Goal: Information Seeking & Learning: Learn about a topic

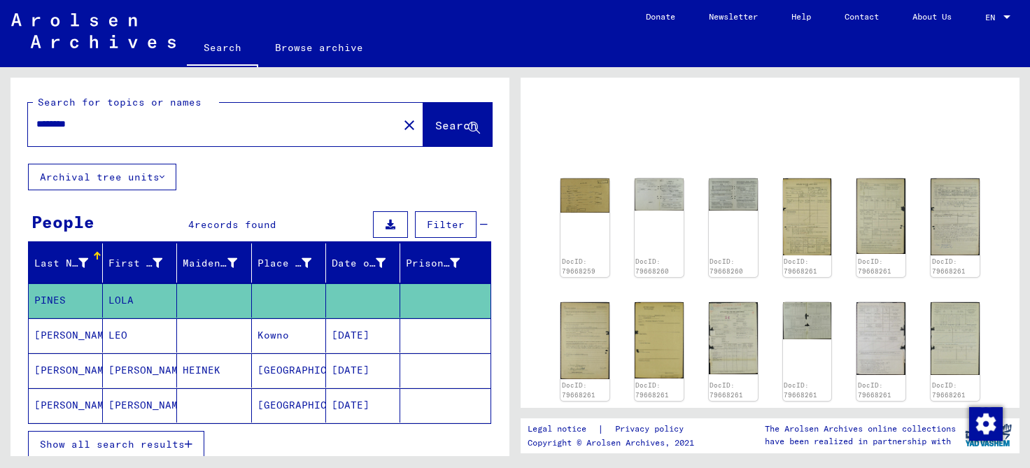
scroll to position [67, 0]
click at [584, 195] on img at bounding box center [584, 195] width 51 height 36
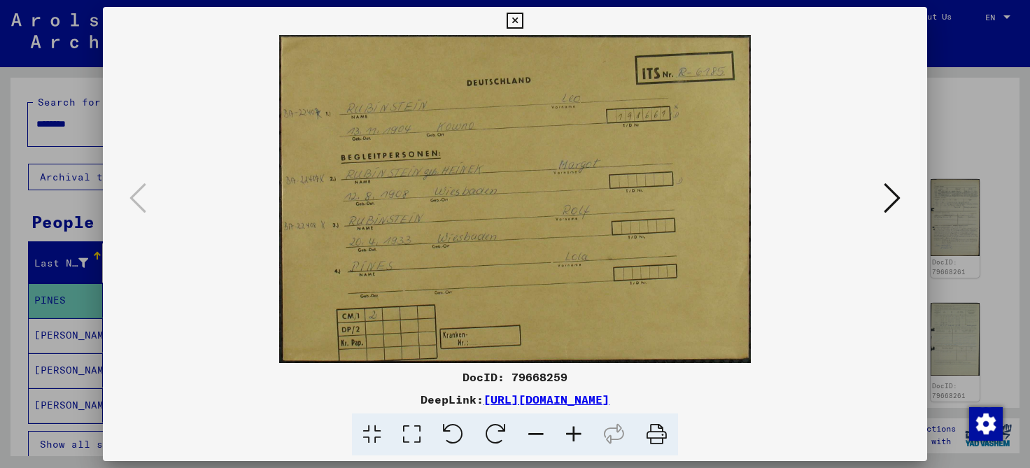
click at [895, 197] on icon at bounding box center [892, 198] width 17 height 34
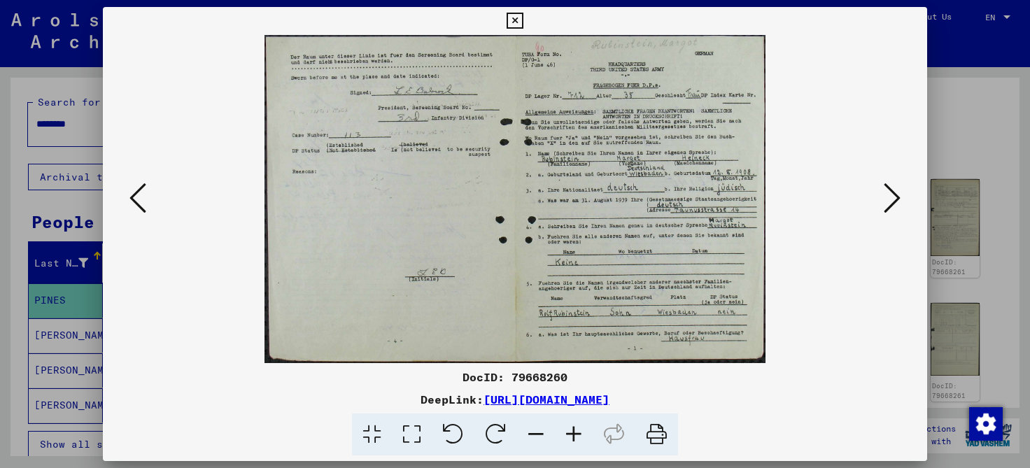
click at [895, 197] on icon at bounding box center [892, 198] width 17 height 34
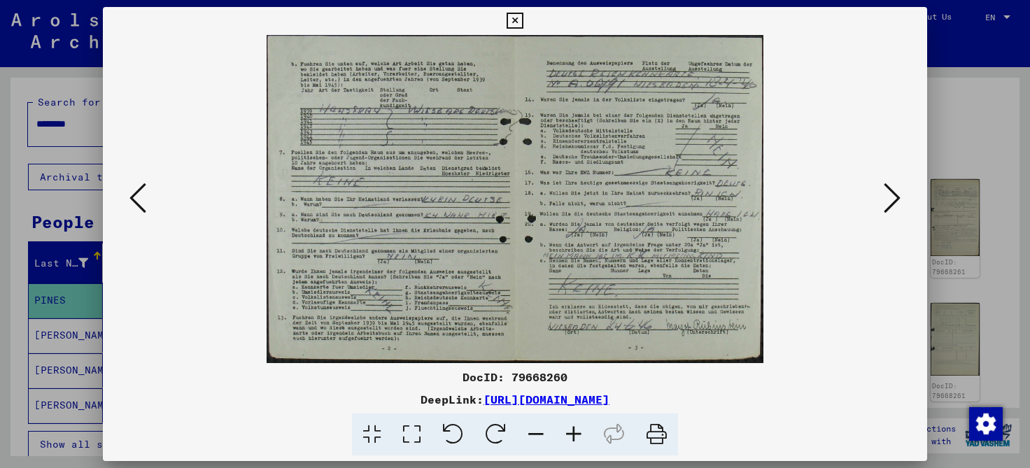
click at [895, 197] on icon at bounding box center [892, 198] width 17 height 34
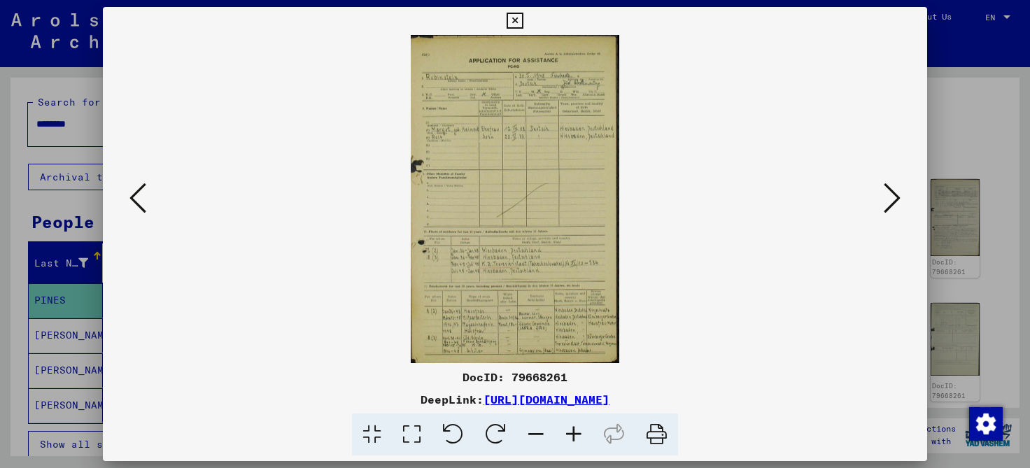
click at [895, 197] on icon at bounding box center [892, 198] width 17 height 34
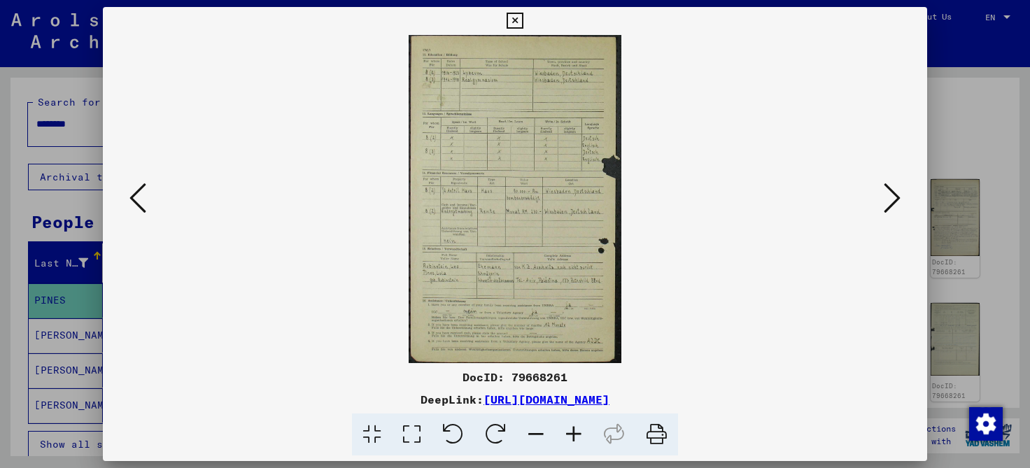
click at [895, 197] on icon at bounding box center [892, 198] width 17 height 34
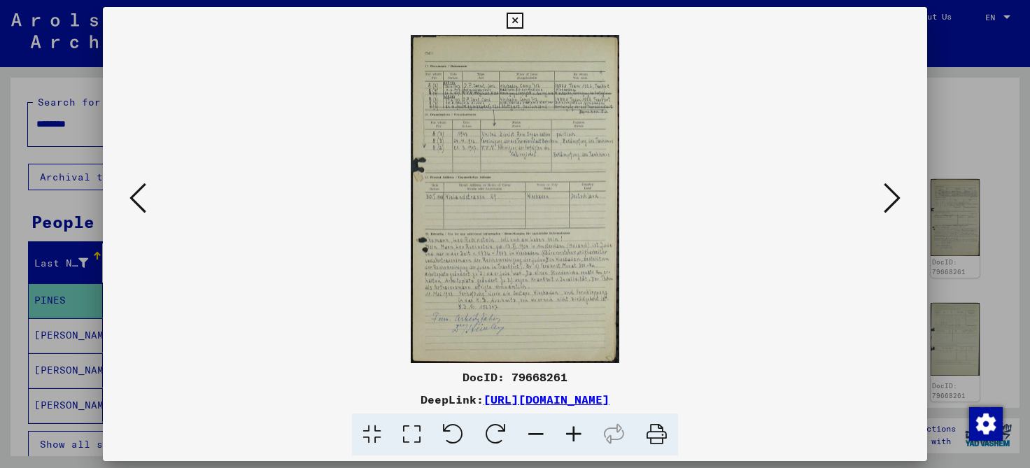
click at [895, 197] on icon at bounding box center [892, 198] width 17 height 34
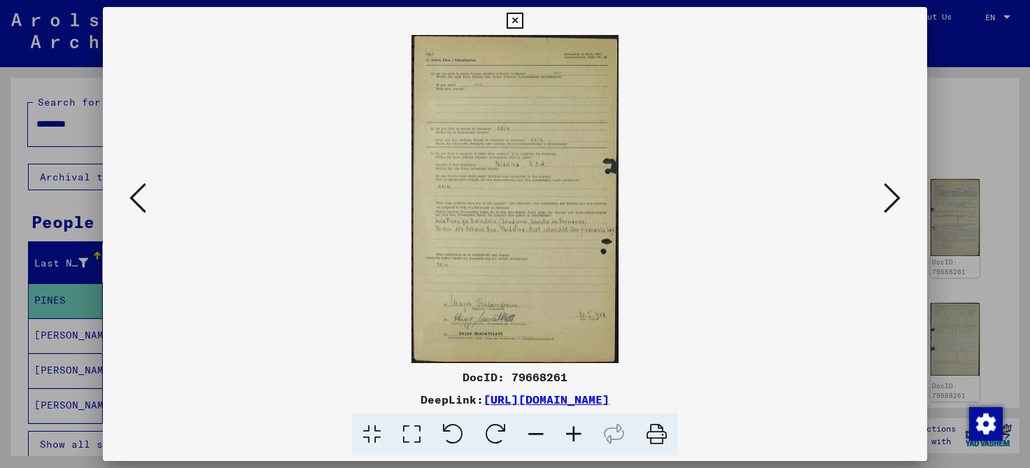
click at [895, 197] on icon at bounding box center [892, 198] width 17 height 34
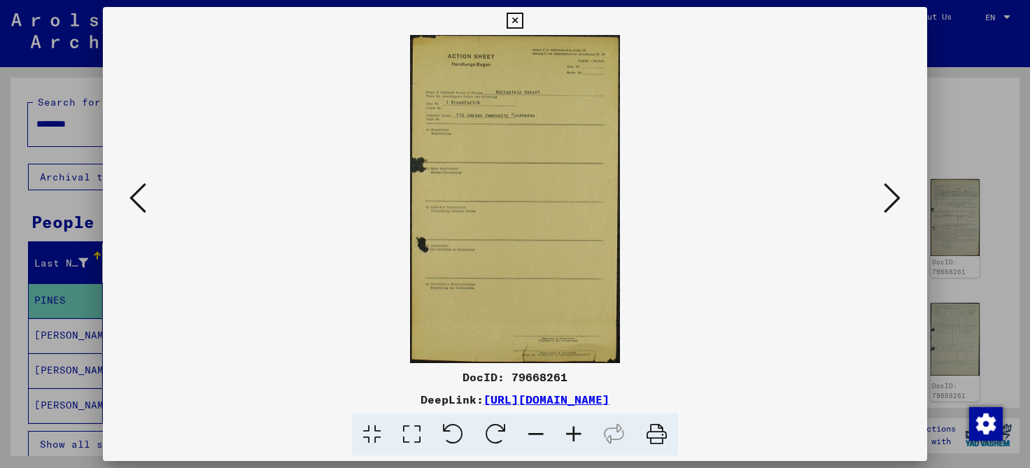
click at [895, 197] on icon at bounding box center [892, 198] width 17 height 34
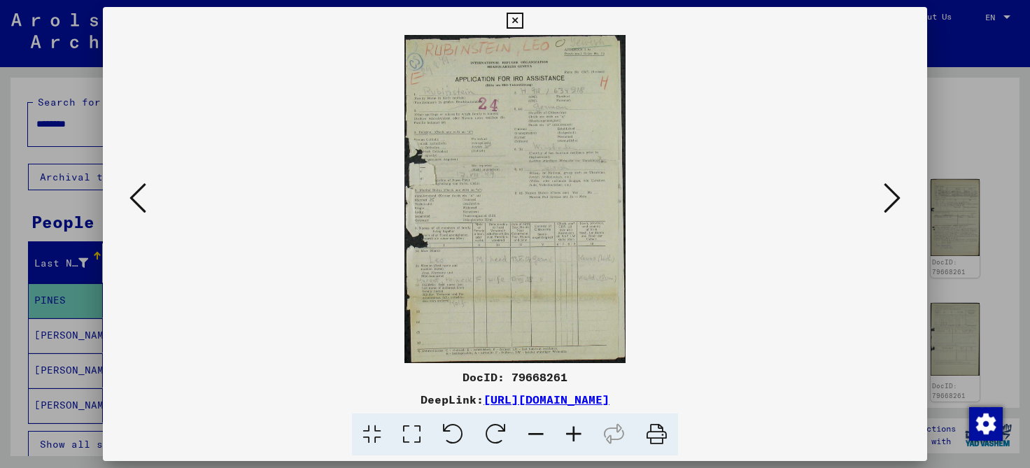
click at [895, 197] on icon at bounding box center [892, 198] width 17 height 34
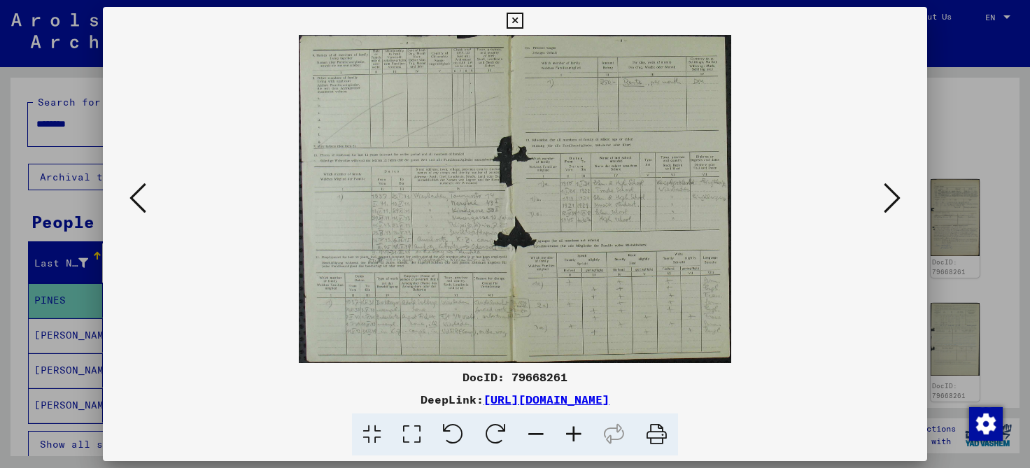
click at [895, 197] on icon at bounding box center [892, 198] width 17 height 34
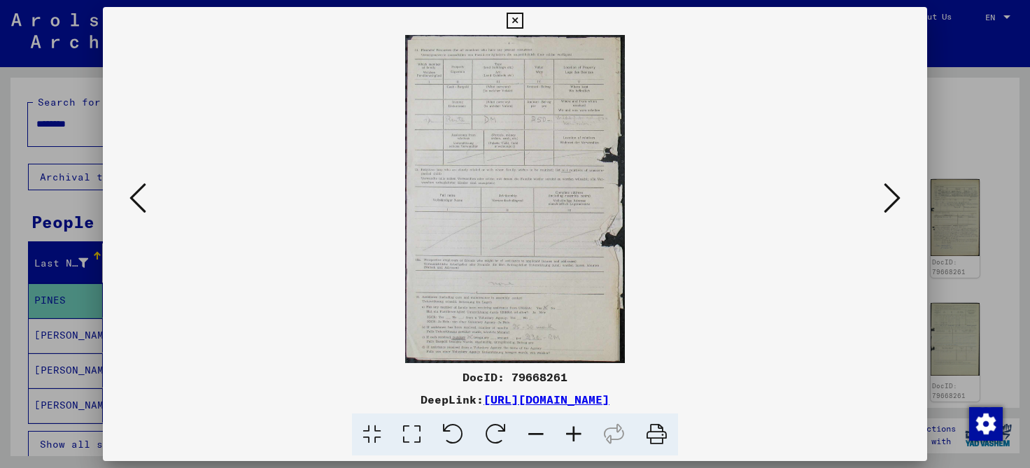
click at [895, 197] on icon at bounding box center [892, 198] width 17 height 34
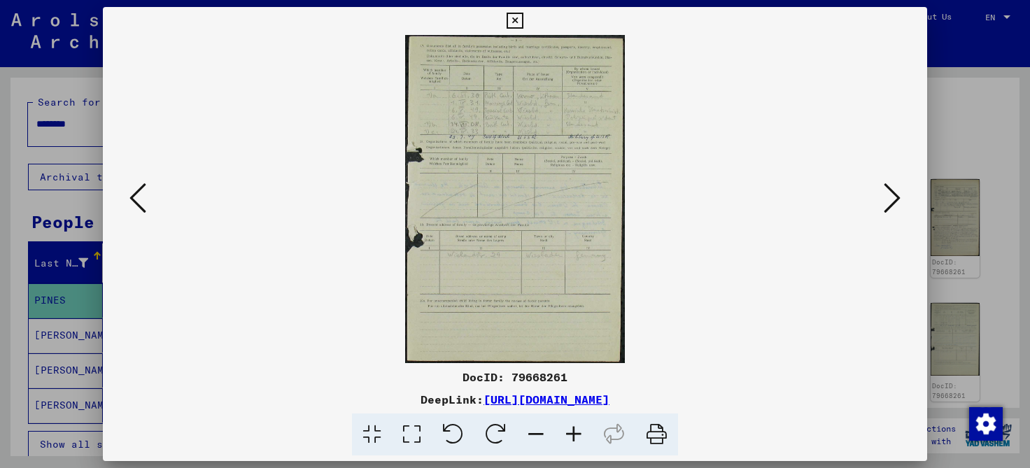
click at [895, 197] on icon at bounding box center [892, 198] width 17 height 34
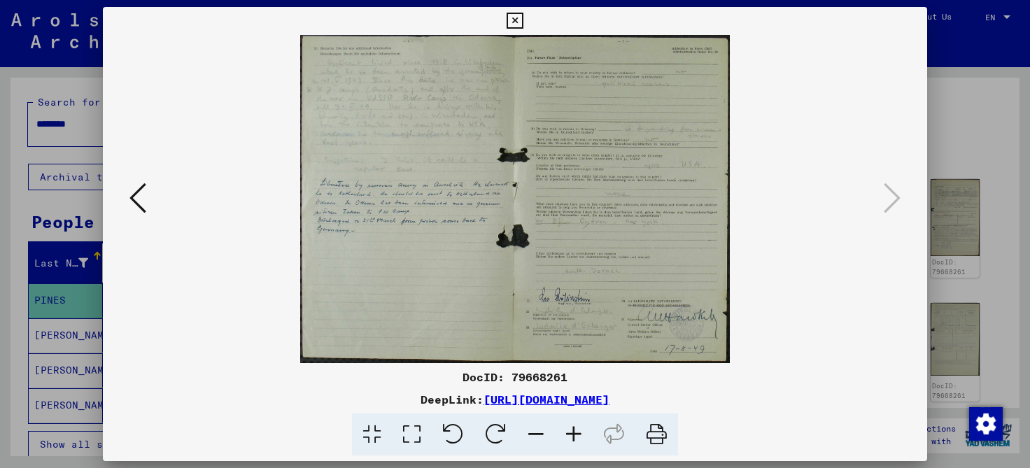
click at [523, 22] on icon at bounding box center [515, 21] width 16 height 17
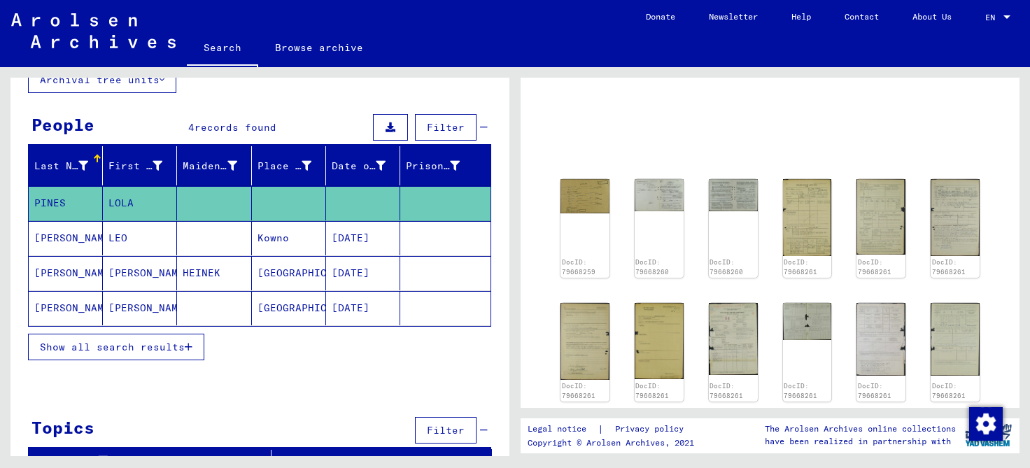
scroll to position [112, 0]
